Goal: Information Seeking & Learning: Find specific fact

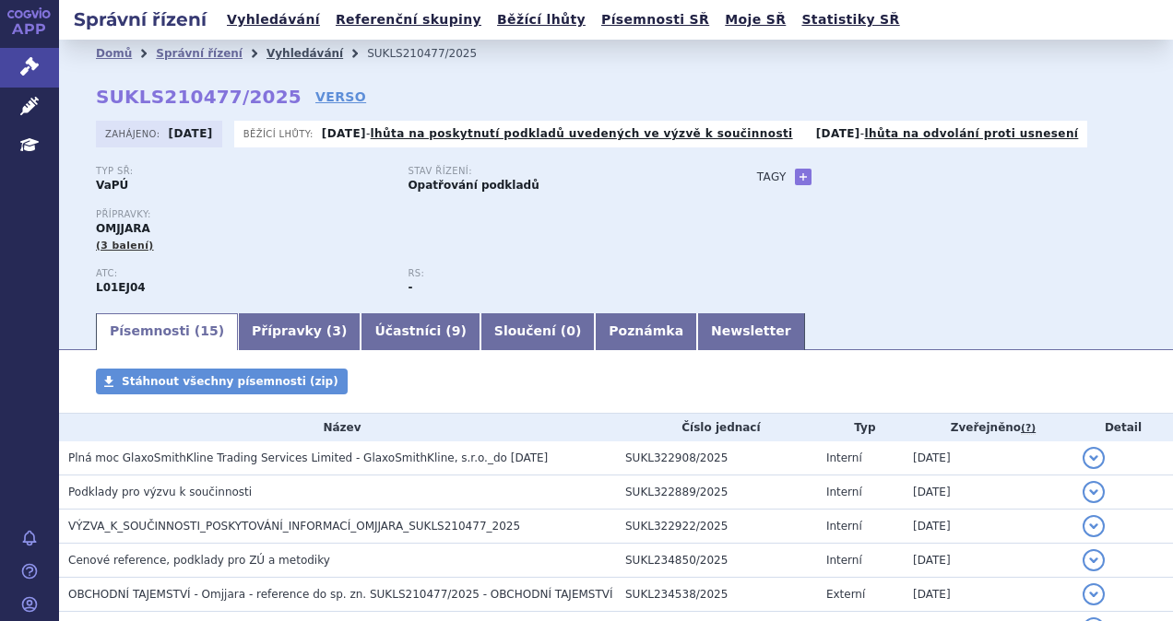
click at [280, 50] on link "Vyhledávání" at bounding box center [304, 53] width 77 height 13
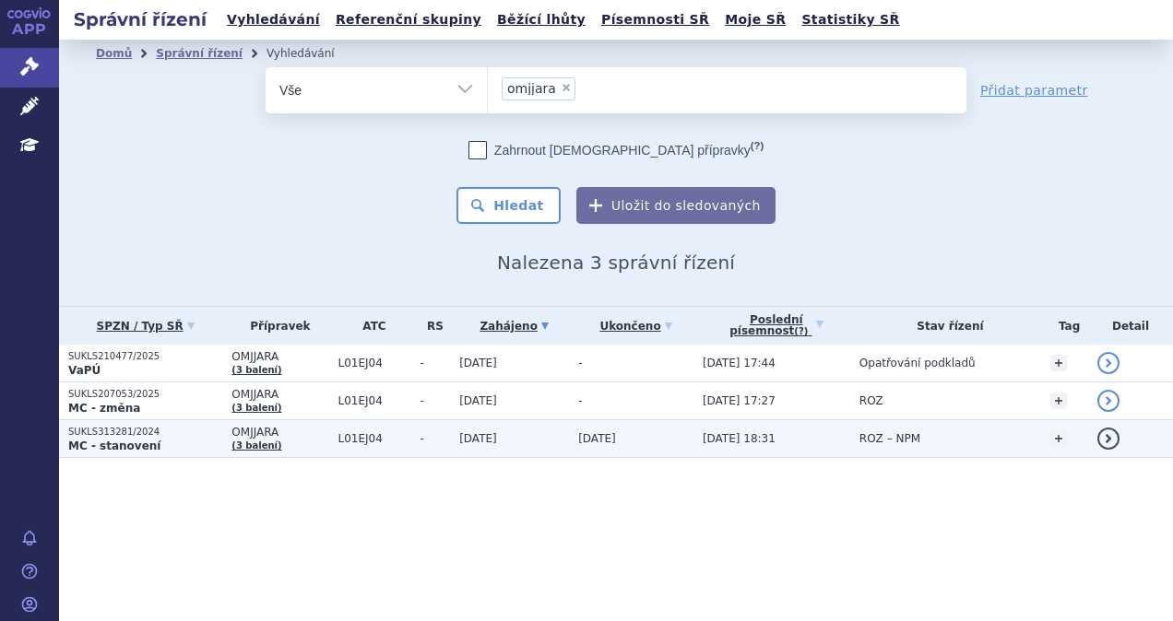
click at [907, 444] on span "ROZ – NPM" at bounding box center [889, 438] width 61 height 13
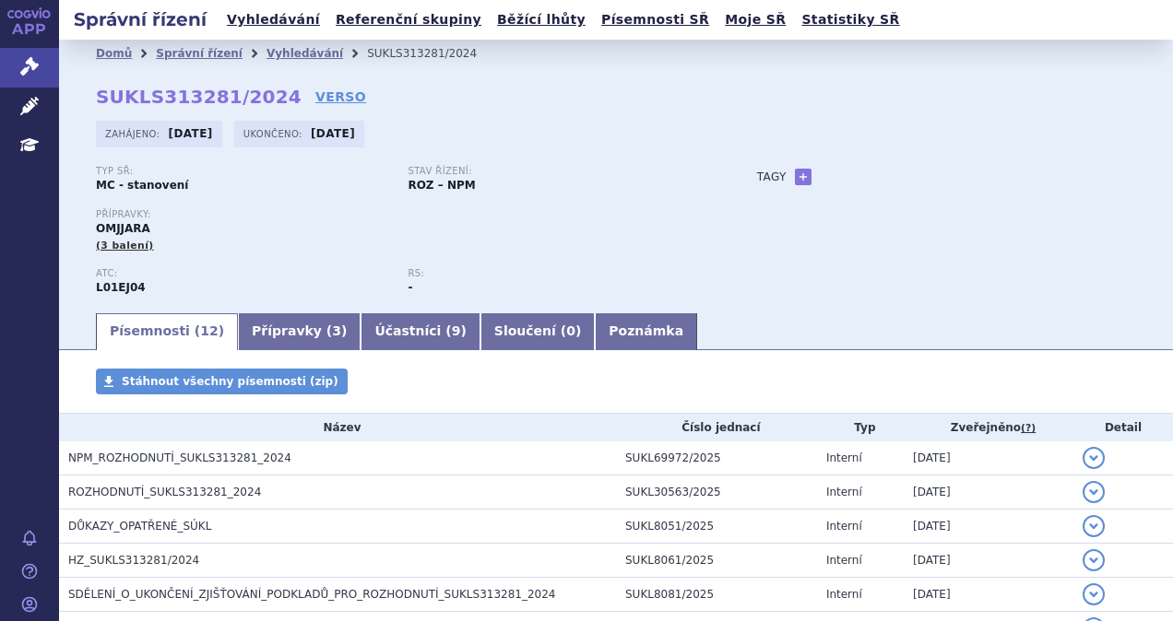
drag, startPoint x: 306, startPoint y: 54, endPoint x: 304, endPoint y: 67, distance: 13.0
click at [305, 55] on link "Vyhledávání" at bounding box center [304, 53] width 77 height 13
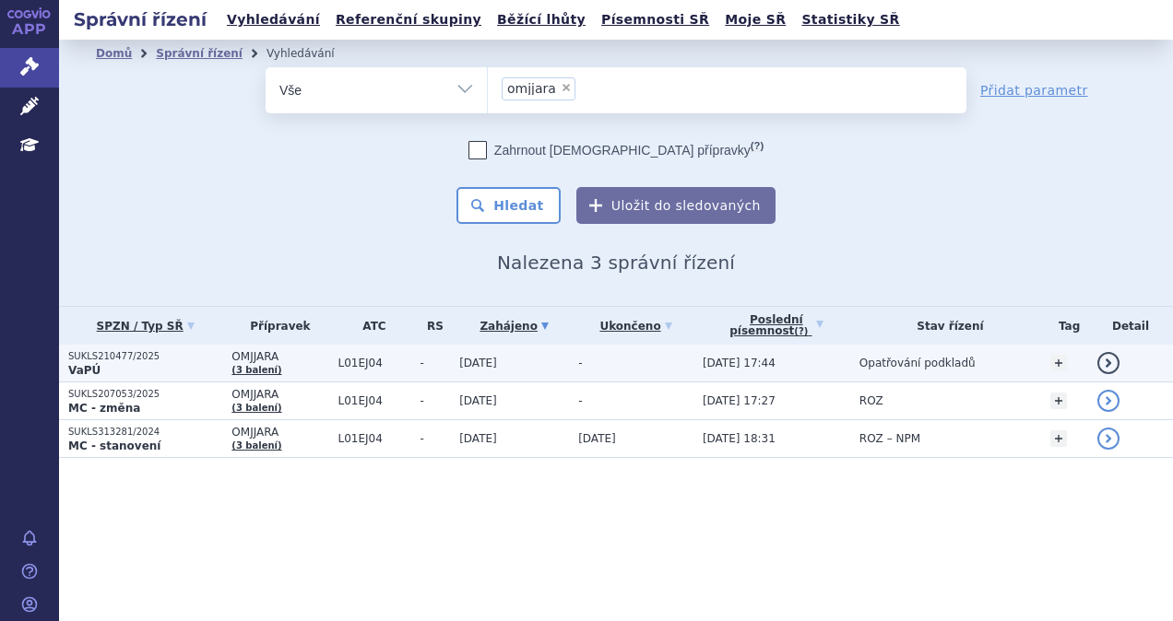
click at [152, 354] on p "SUKLS210477/2025" at bounding box center [145, 356] width 154 height 13
